Goal: Browse casually: Explore the website without a specific task or goal

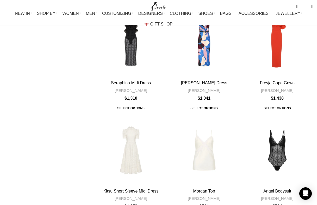
scroll to position [1609, 0]
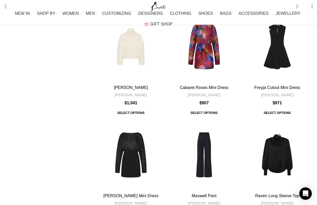
scroll to position [1524, 0]
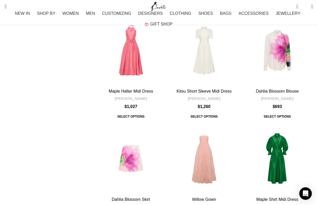
scroll to position [1523, 0]
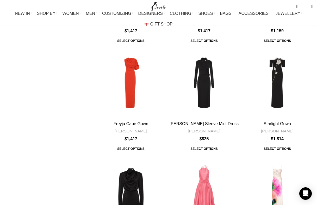
scroll to position [1537, 0]
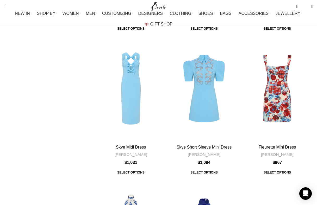
scroll to position [1707, 0]
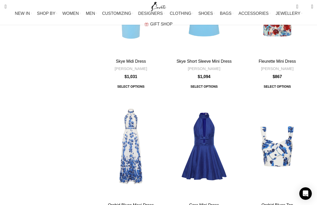
scroll to position [1873, 0]
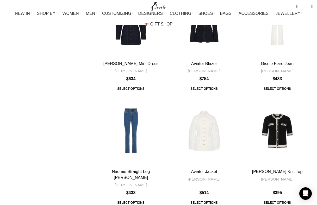
scroll to position [1703, 0]
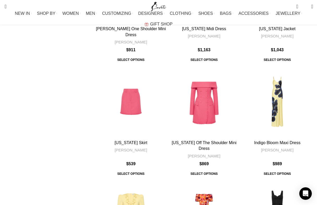
scroll to position [1606, 0]
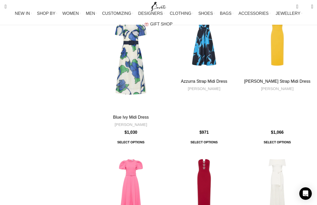
scroll to position [1551, 0]
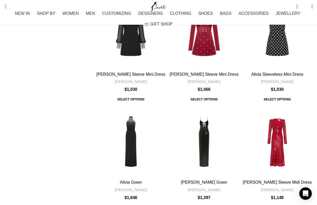
scroll to position [1580, 0]
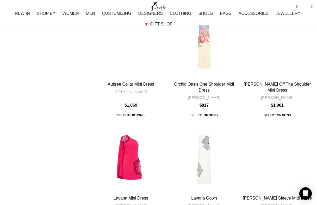
scroll to position [1544, 0]
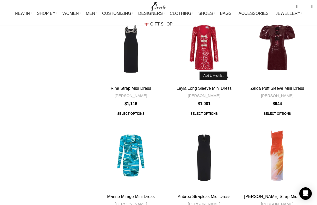
scroll to position [1643, 0]
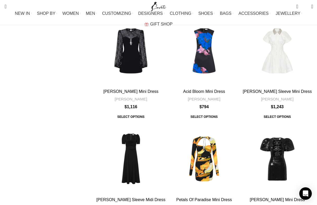
scroll to position [846, 0]
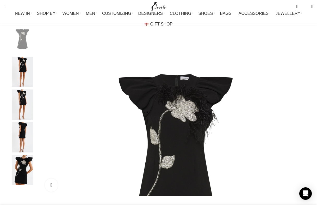
scroll to position [81, 0]
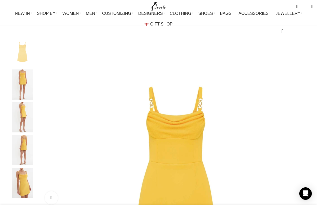
scroll to position [70, 0]
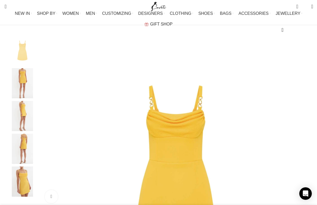
click at [305, 128] on div "Next slide" at bounding box center [311, 121] width 13 height 13
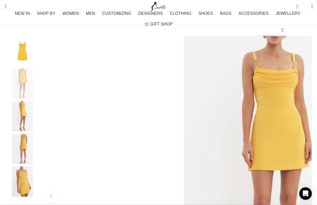
click at [305, 128] on div "Next slide" at bounding box center [311, 121] width 13 height 13
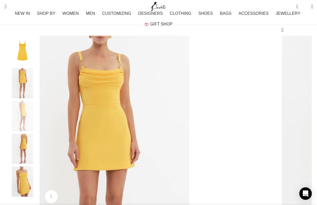
click at [305, 128] on div "Next slide" at bounding box center [311, 121] width 13 height 13
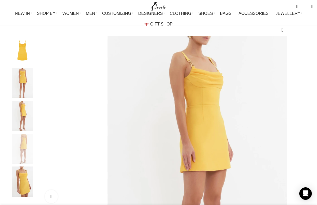
click at [305, 128] on div "Next slide" at bounding box center [311, 121] width 13 height 13
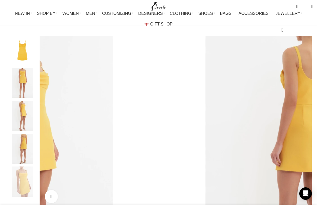
click at [305, 128] on div "Next slide" at bounding box center [311, 121] width 13 height 13
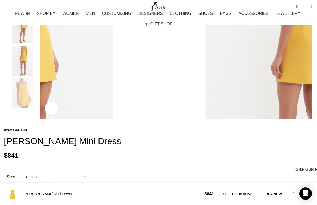
scroll to position [176, 0]
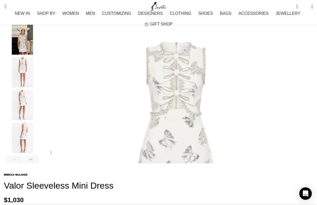
click at [305, 84] on div "Next slide" at bounding box center [311, 77] width 13 height 13
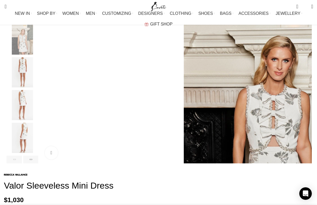
scroll to position [0, 109]
click at [305, 84] on div "Next slide" at bounding box center [311, 77] width 13 height 13
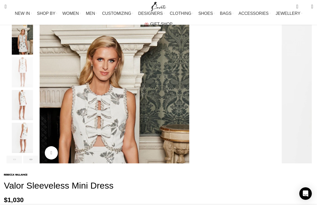
click at [305, 84] on div "Next slide" at bounding box center [311, 77] width 13 height 13
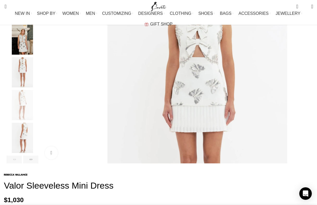
click at [305, 84] on div "Next slide" at bounding box center [311, 77] width 13 height 13
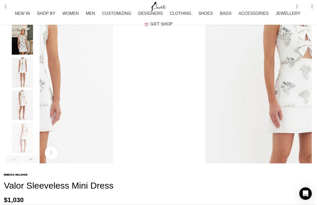
click at [305, 84] on div "Next slide" at bounding box center [311, 77] width 13 height 13
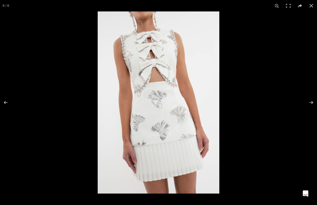
click at [124, 102] on img at bounding box center [158, 102] width 121 height 182
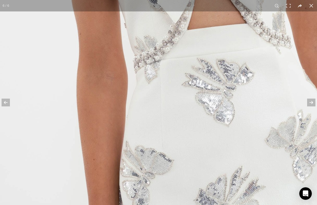
scroll to position [0, 163]
click at [124, 103] on img at bounding box center [222, 103] width 444 height 666
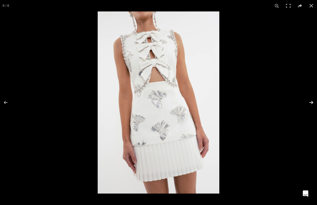
click at [307, 101] on button at bounding box center [307, 102] width 18 height 26
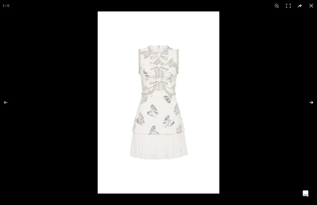
click at [307, 101] on button at bounding box center [307, 102] width 18 height 26
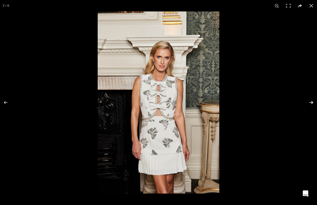
click at [311, 100] on button at bounding box center [307, 102] width 18 height 26
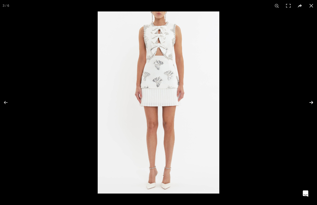
click at [311, 101] on button at bounding box center [307, 102] width 18 height 26
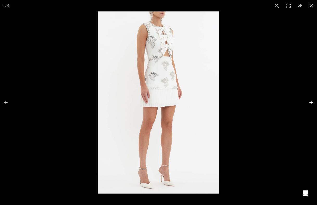
click at [311, 101] on button at bounding box center [307, 102] width 18 height 26
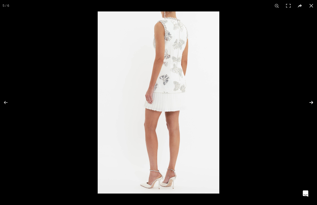
scroll to position [0, 218]
click at [311, 101] on button at bounding box center [307, 102] width 18 height 26
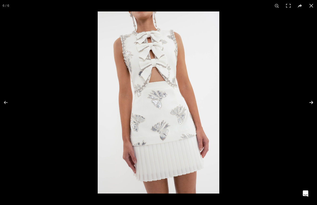
click at [311, 101] on button at bounding box center [307, 102] width 18 height 26
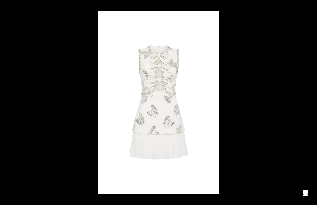
click at [311, 101] on button at bounding box center [307, 102] width 18 height 26
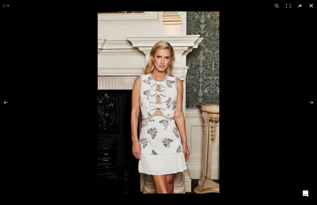
click at [312, 9] on button at bounding box center [310, 5] width 11 height 11
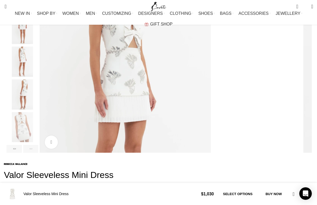
scroll to position [170, 0]
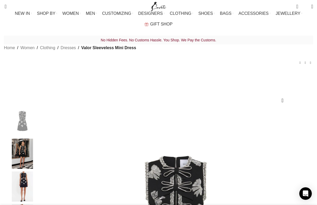
scroll to position [0, 109]
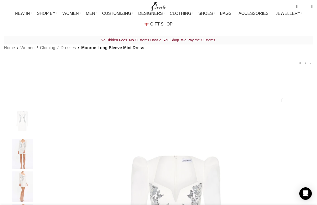
scroll to position [0, 109]
